Goal: Check status

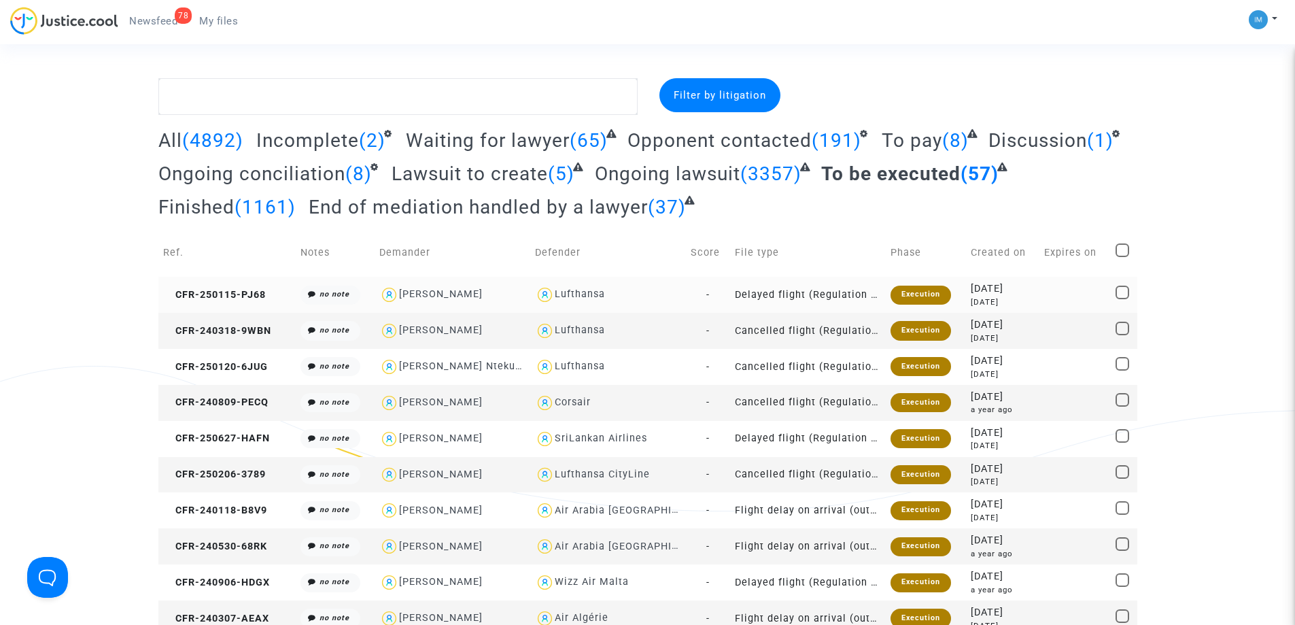
click at [895, 302] on div "Execution" at bounding box center [921, 295] width 61 height 19
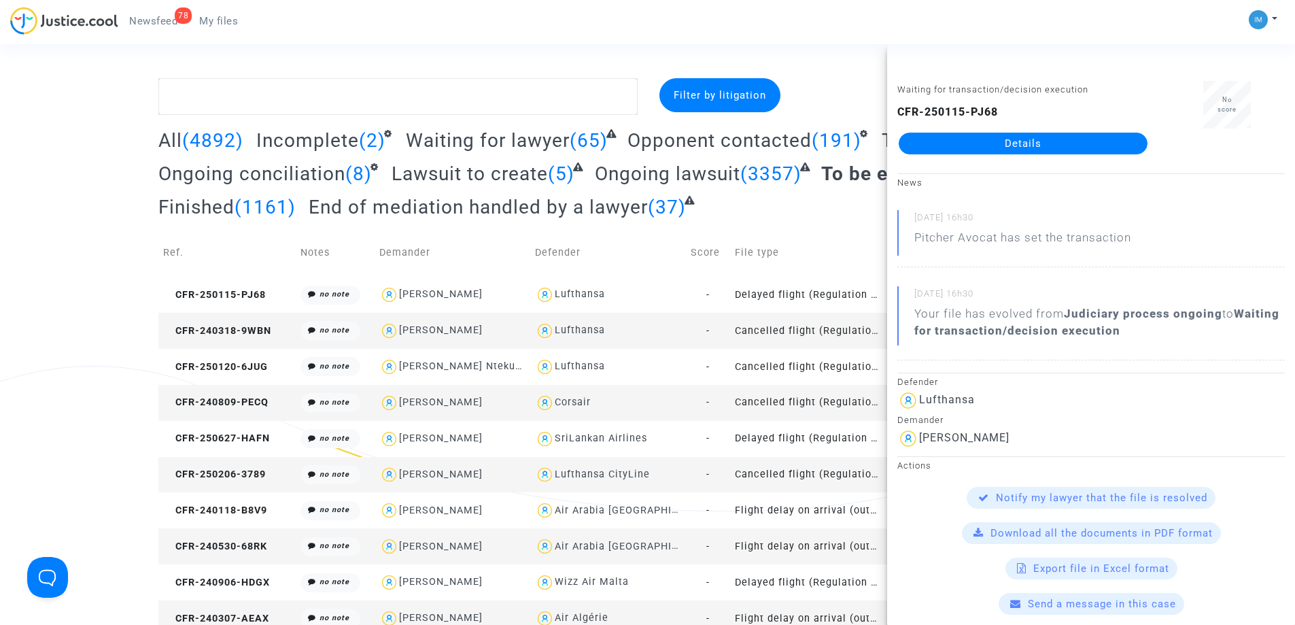
click at [857, 335] on td "Cancelled flight (Regulation EC 261/2004)" at bounding box center [808, 331] width 156 height 36
click at [809, 364] on td "Cancelled flight (Regulation EC 261/2004)" at bounding box center [808, 367] width 156 height 36
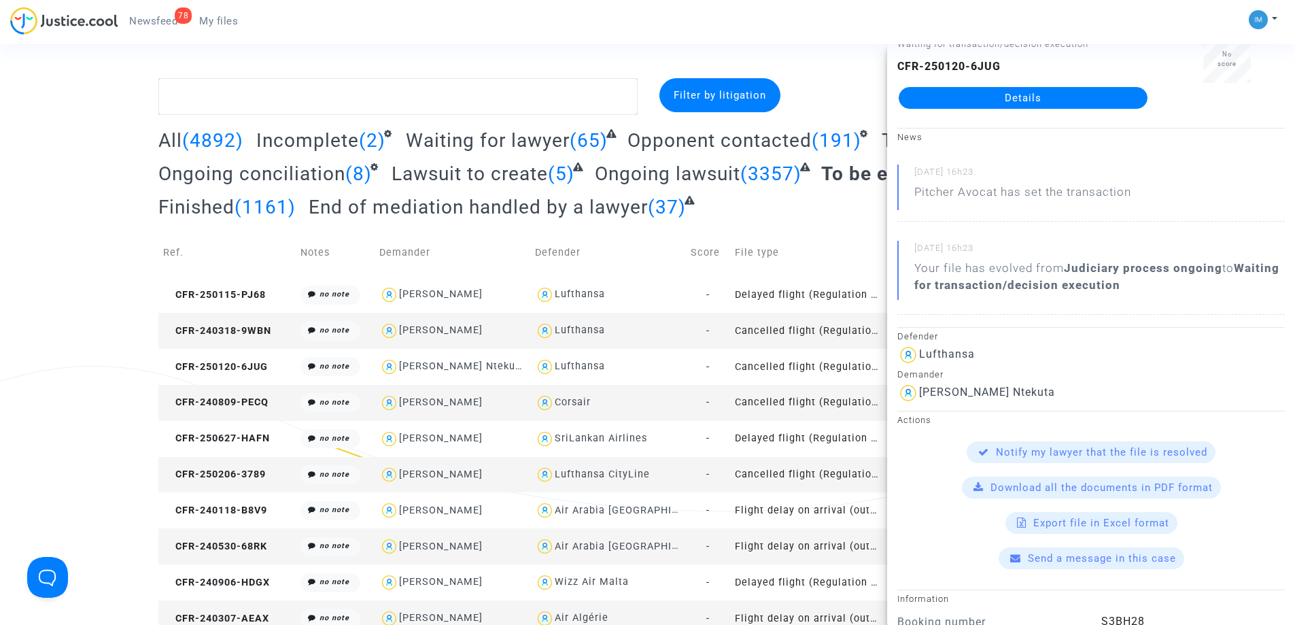
scroll to position [68, 0]
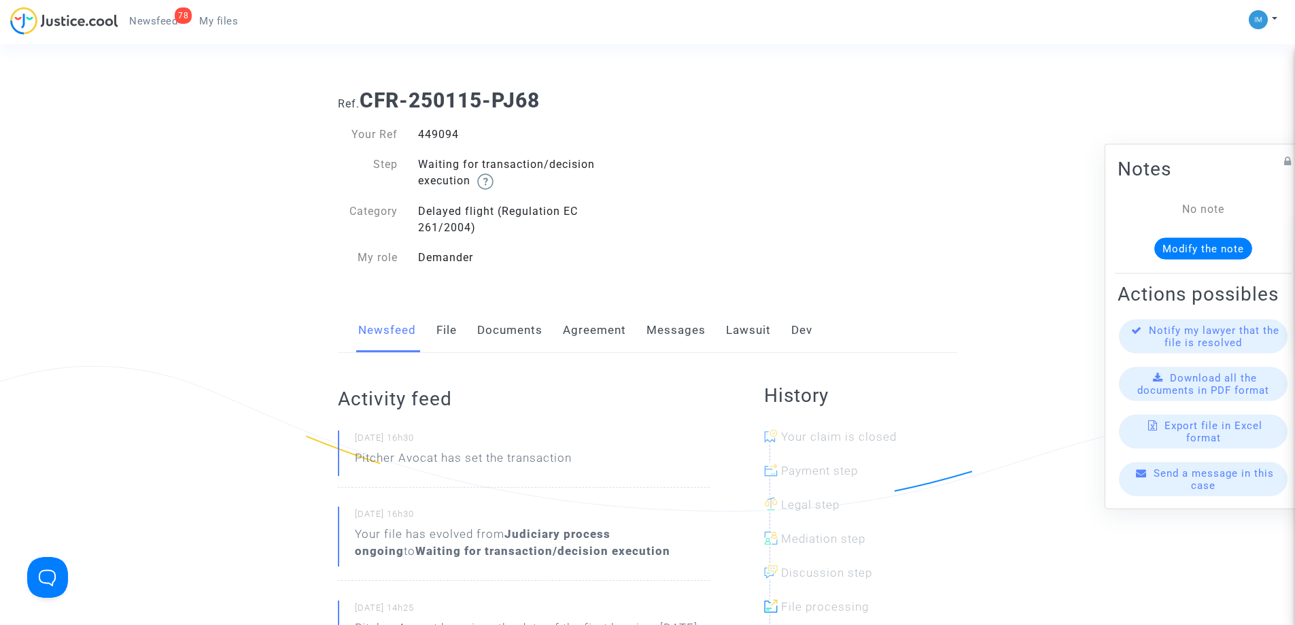
click at [745, 331] on link "Lawsuit" at bounding box center [748, 330] width 45 height 45
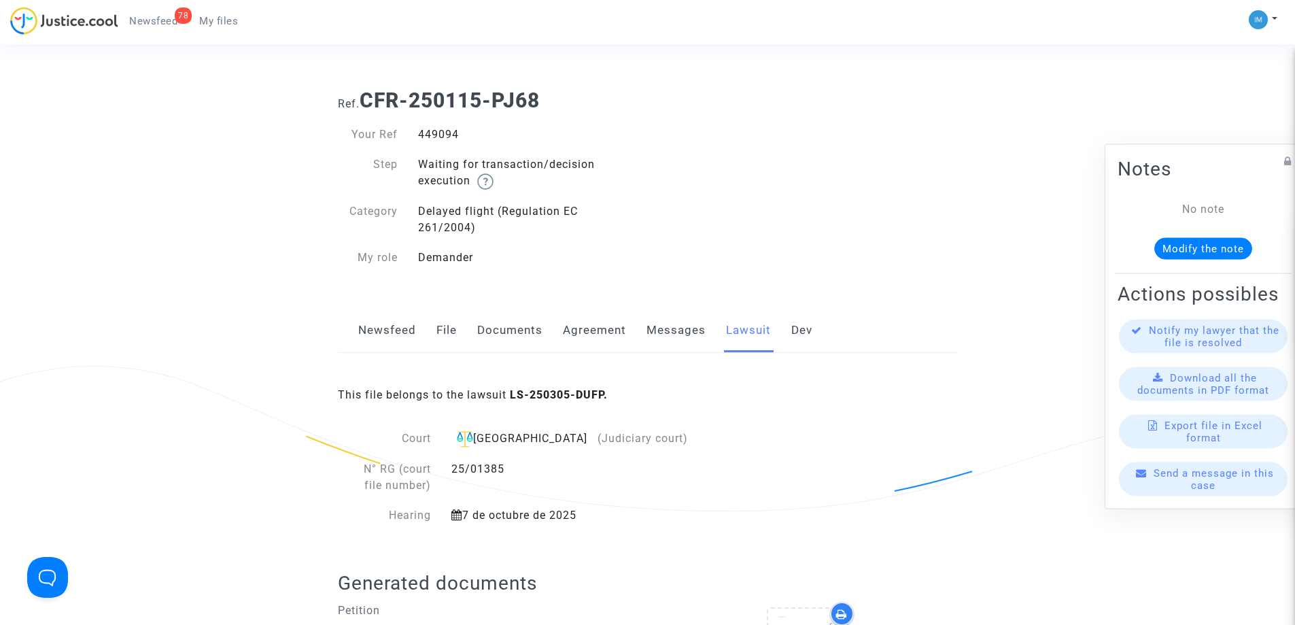
scroll to position [547, 0]
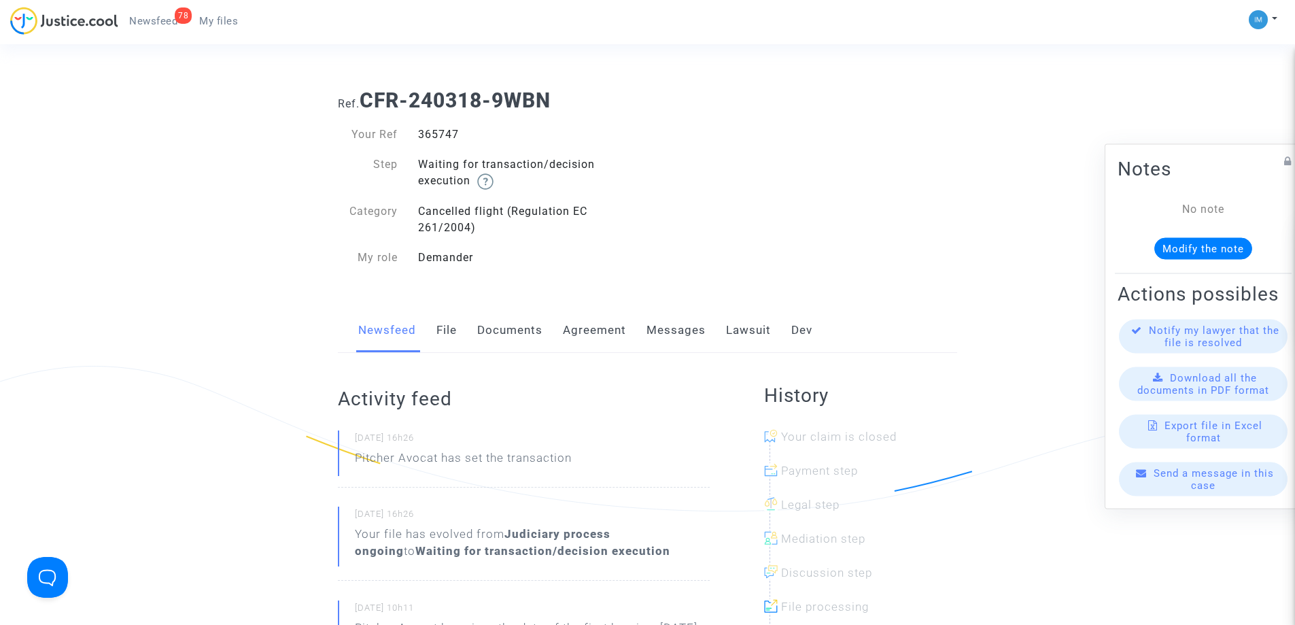
click at [741, 329] on link "Lawsuit" at bounding box center [748, 330] width 45 height 45
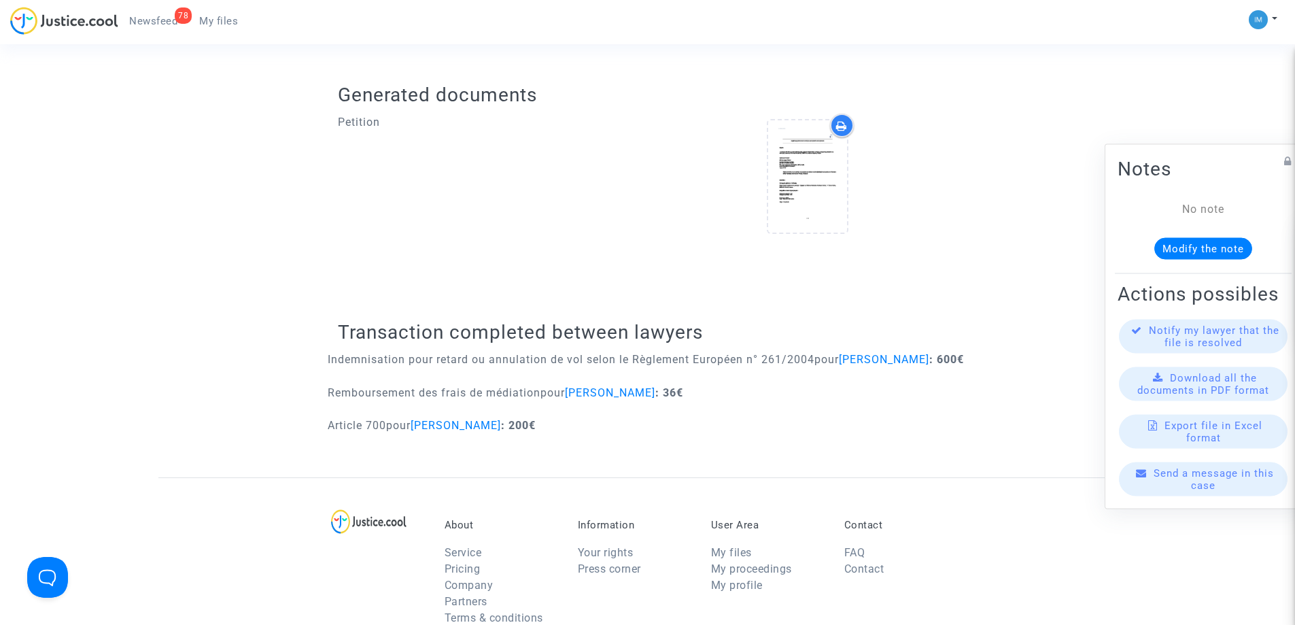
scroll to position [532, 0]
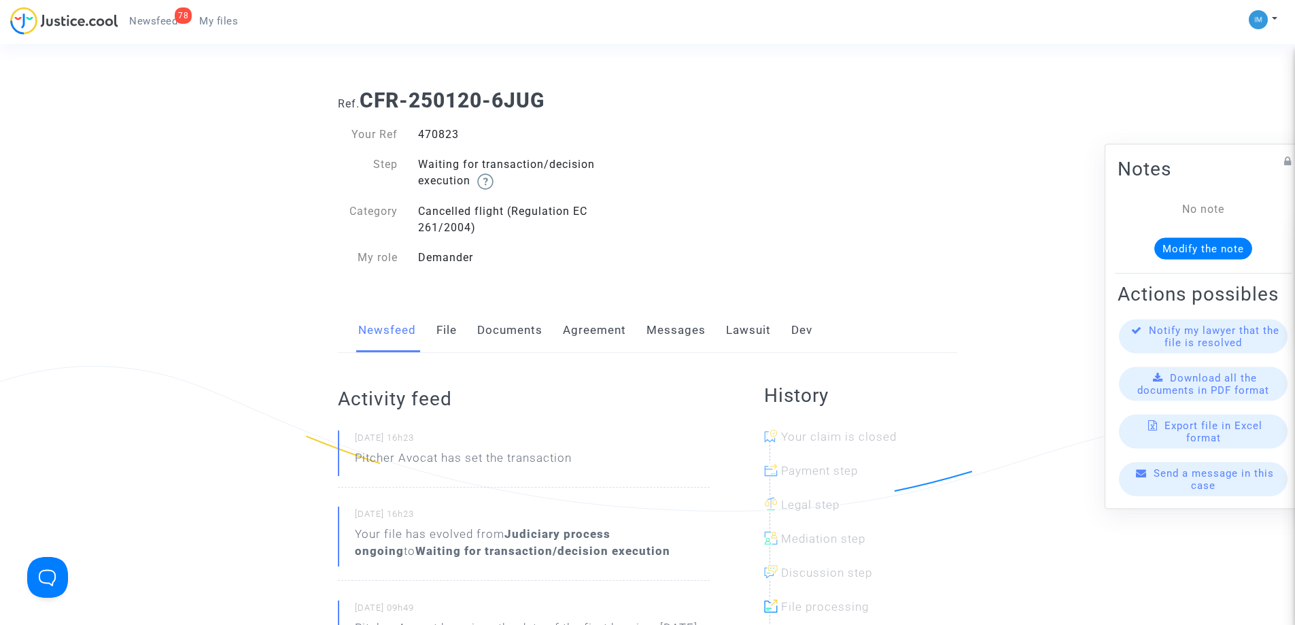
click at [756, 326] on link "Lawsuit" at bounding box center [748, 330] width 45 height 45
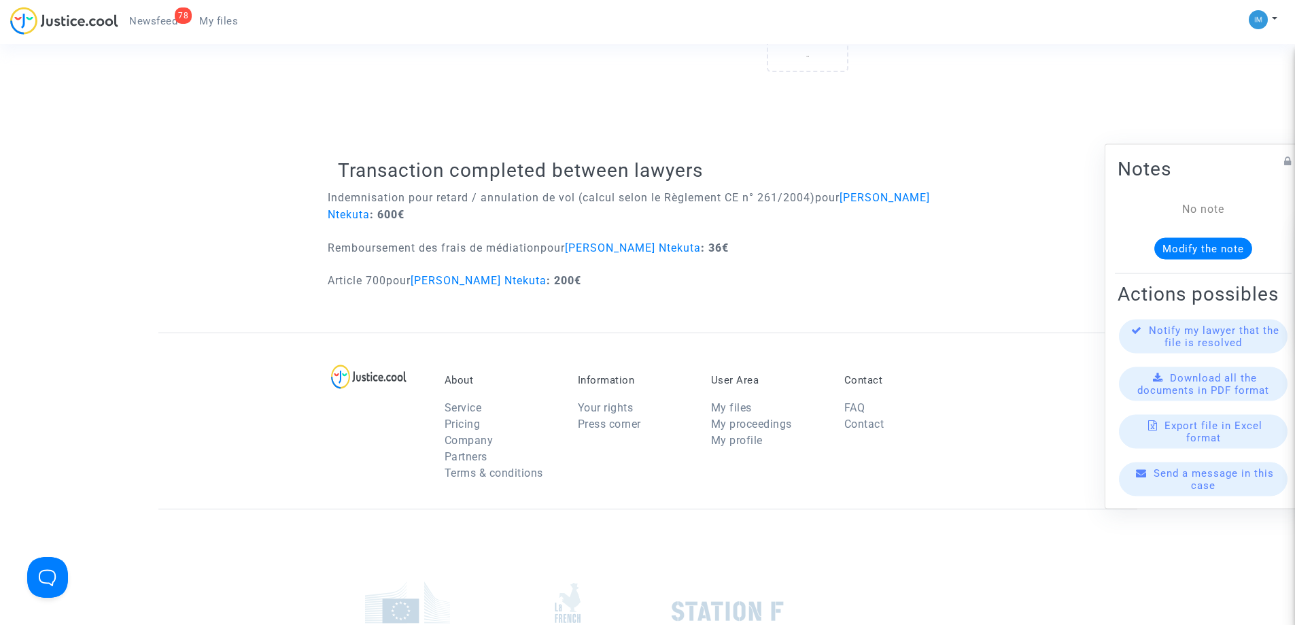
scroll to position [651, 0]
drag, startPoint x: 650, startPoint y: 298, endPoint x: 324, endPoint y: 205, distance: 339.4
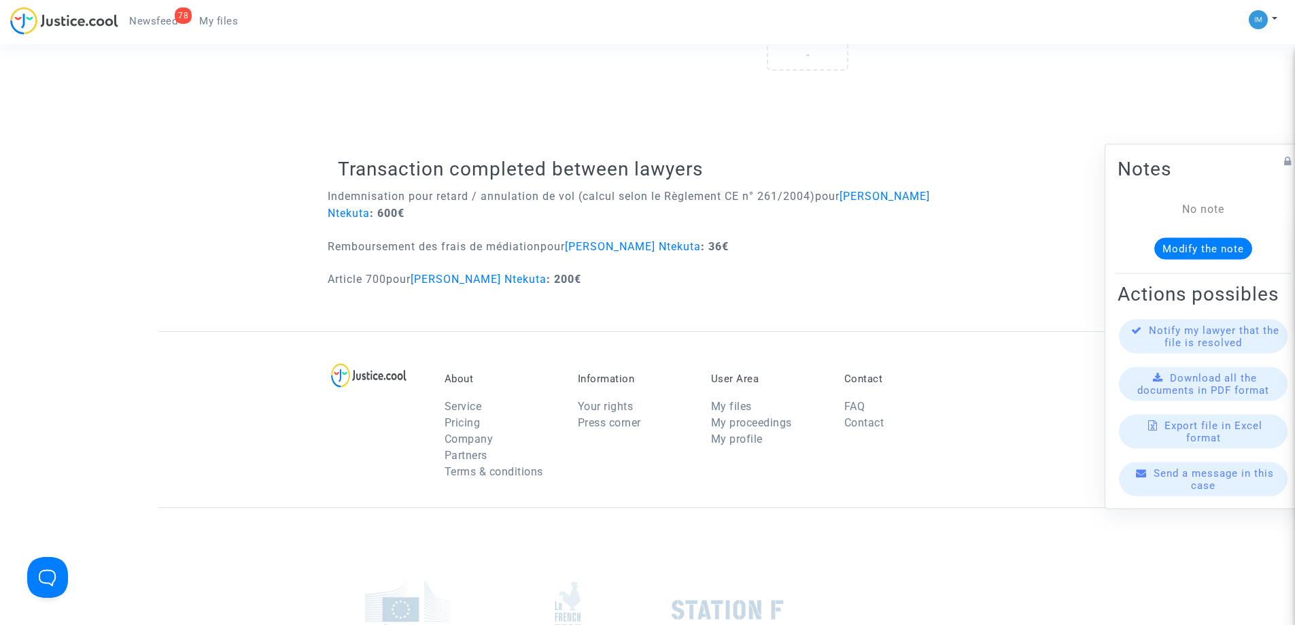
drag, startPoint x: 322, startPoint y: 155, endPoint x: 649, endPoint y: 278, distance: 349.5
click at [649, 278] on div "Article 700 pour [PERSON_NAME] Ntekuta : 200€" at bounding box center [648, 284] width 640 height 26
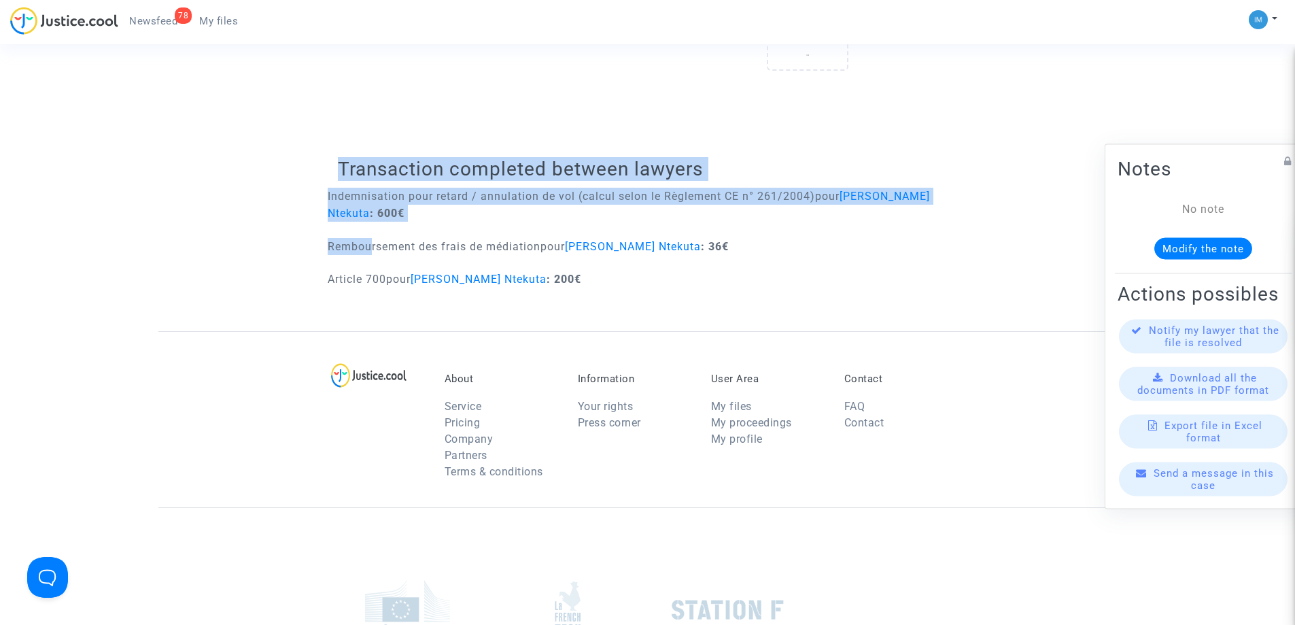
drag, startPoint x: 311, startPoint y: 136, endPoint x: 260, endPoint y: 259, distance: 133.2
